Goal: Register for event/course

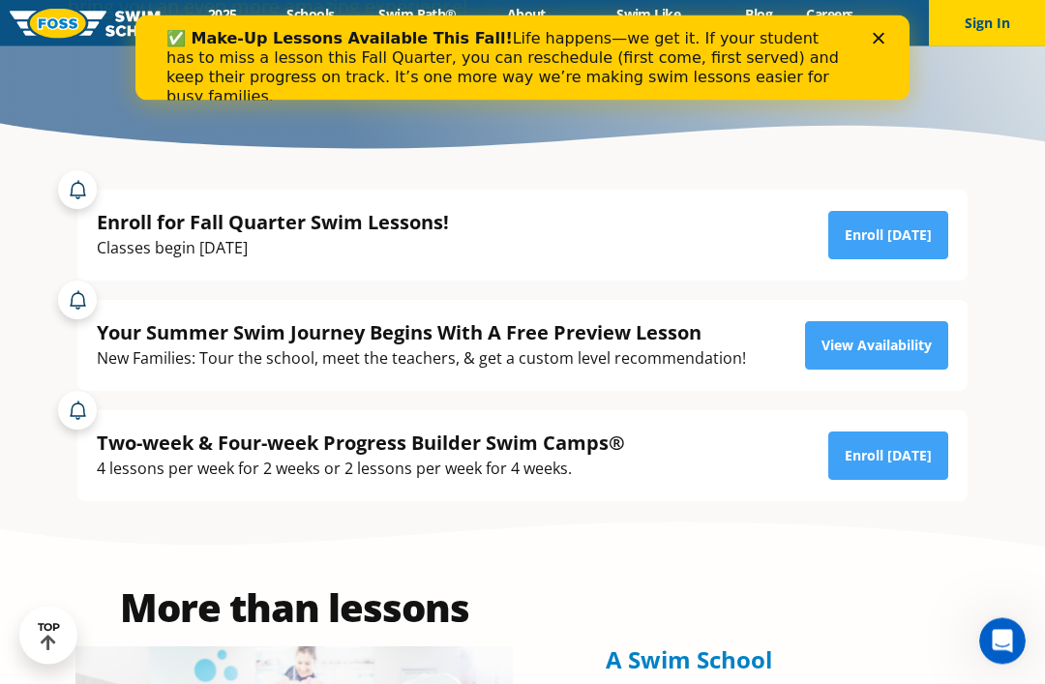
scroll to position [319, 0]
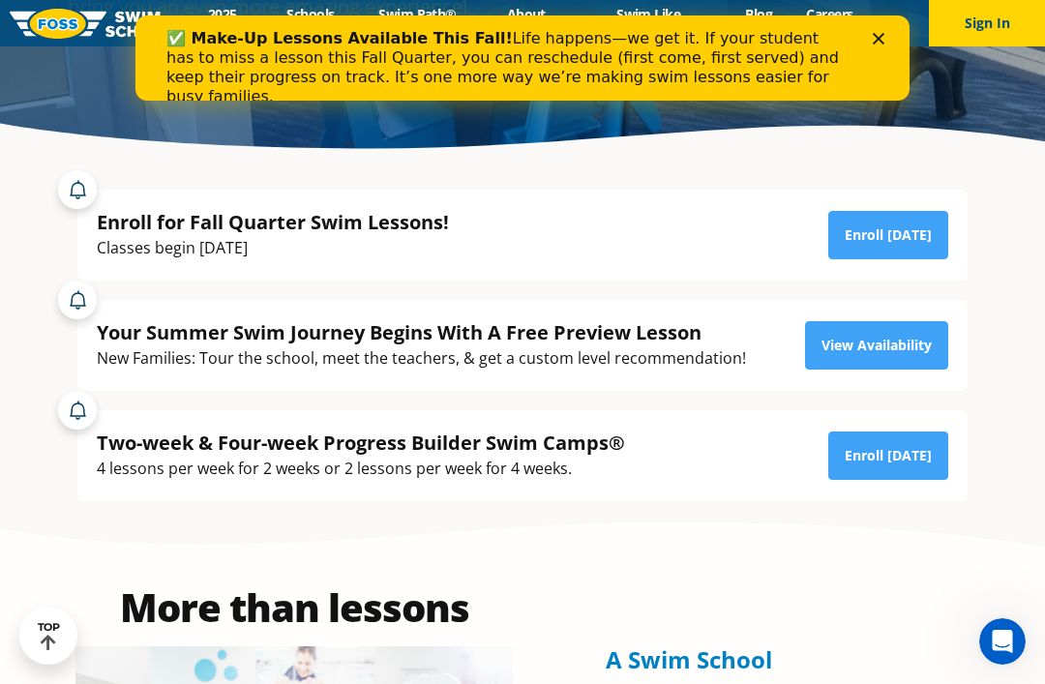
click at [175, 456] on div "Two-week & Four-week Progress Builder Swim Camps®" at bounding box center [361, 443] width 528 height 26
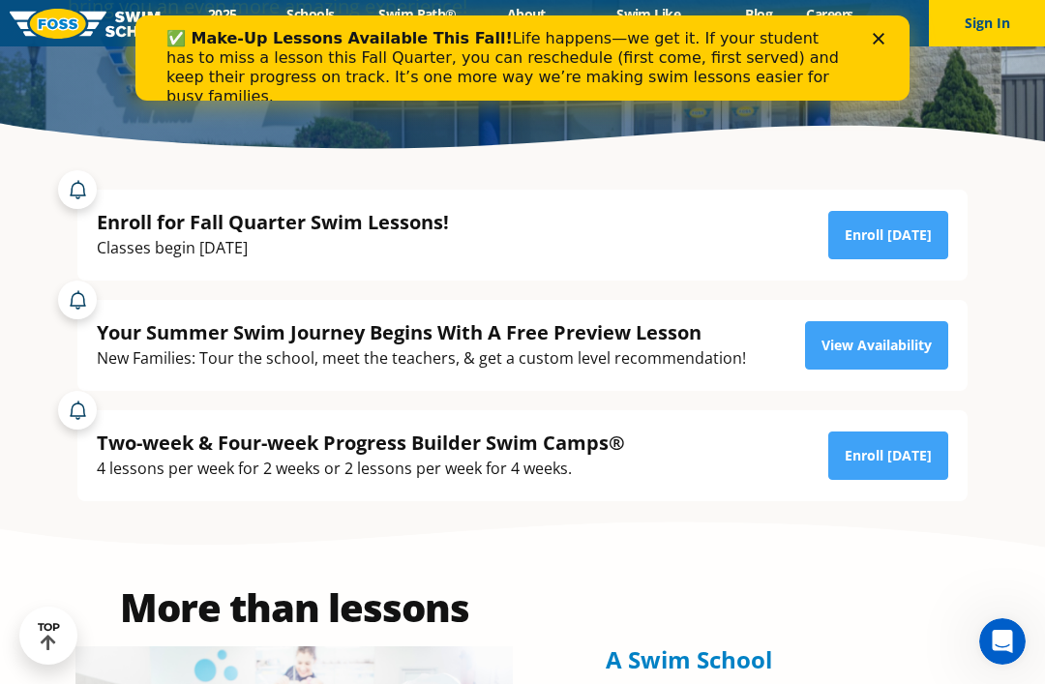
click at [898, 480] on link "Enroll [DATE]" at bounding box center [888, 456] width 120 height 48
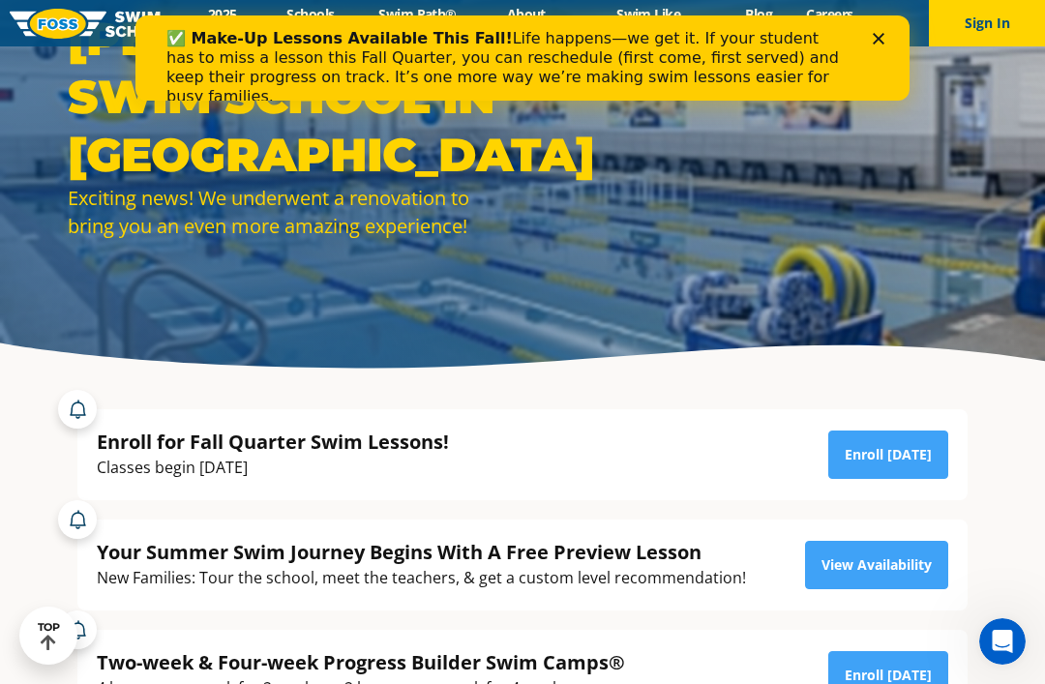
scroll to position [0, 0]
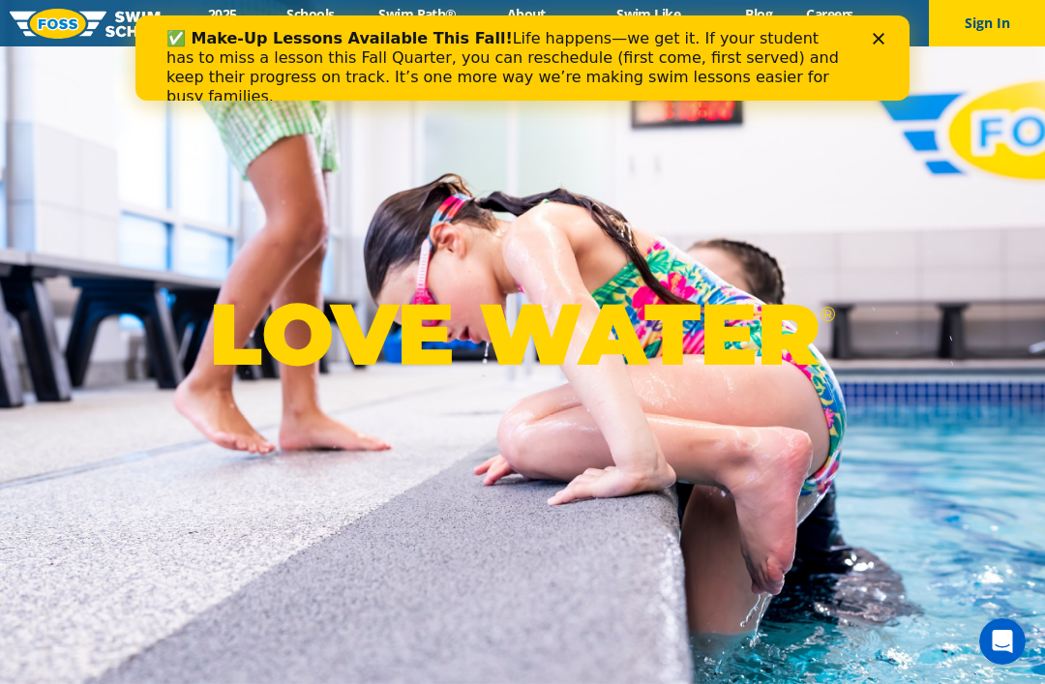
click at [901, 292] on div "LOVE WATER ®" at bounding box center [522, 342] width 1045 height 684
click at [883, 44] on polygon "Close" at bounding box center [879, 39] width 12 height 12
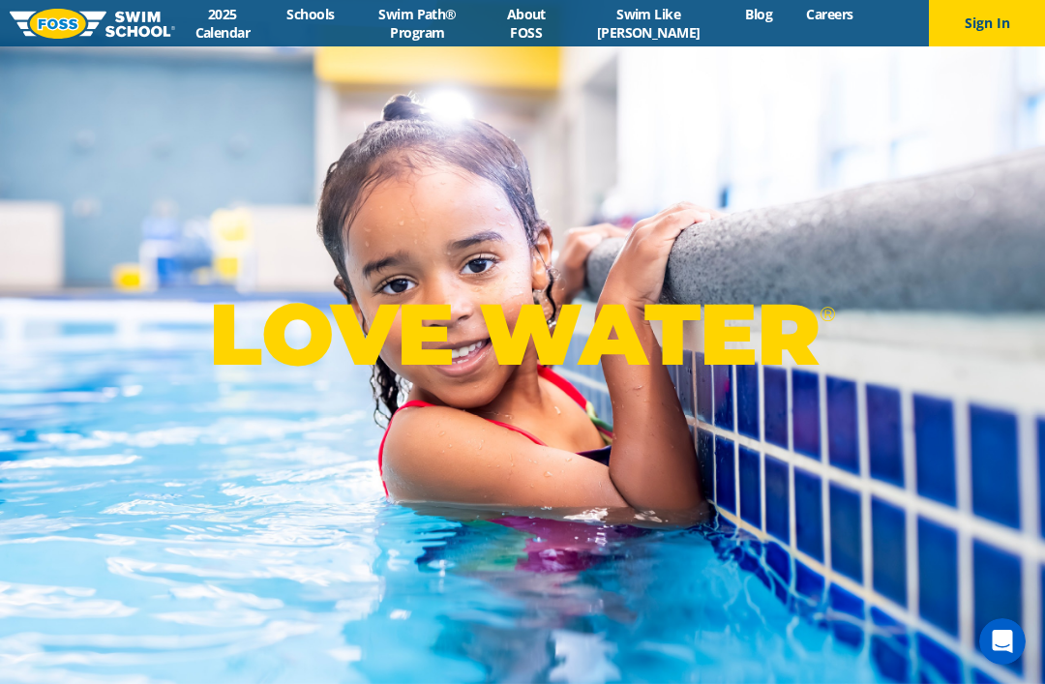
click at [235, 21] on link "2025 Calendar" at bounding box center [222, 23] width 95 height 37
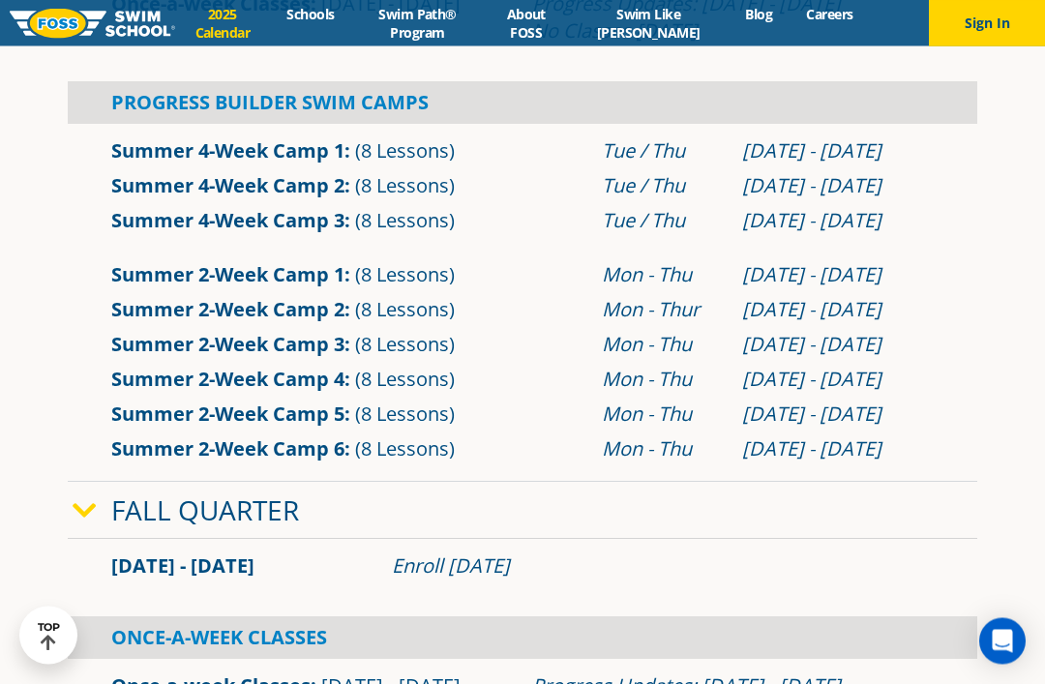
scroll to position [804, 0]
click at [140, 462] on link "Summer 2-Week Camp 6" at bounding box center [227, 448] width 233 height 26
